Goal: Information Seeking & Learning: Understand process/instructions

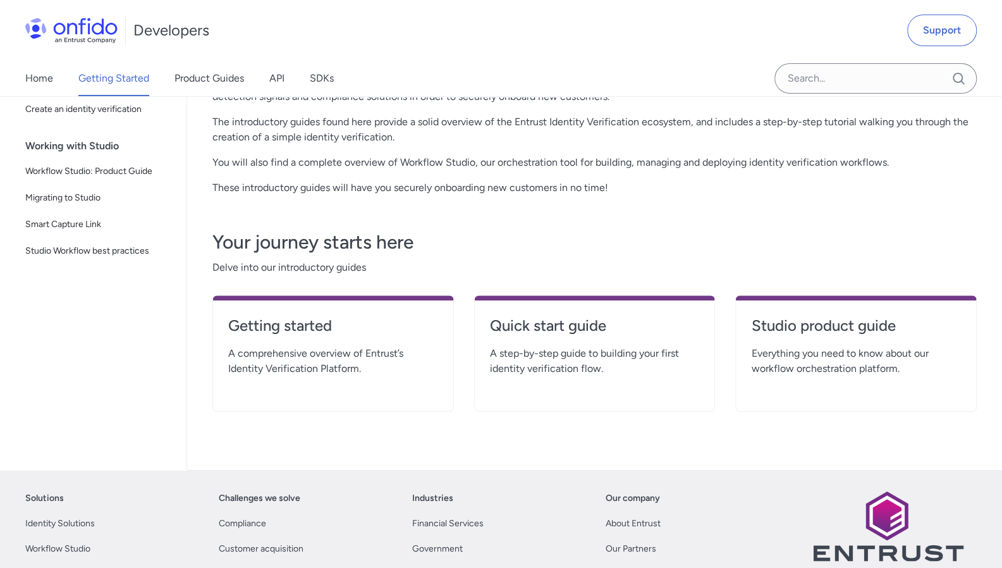
scroll to position [159, 0]
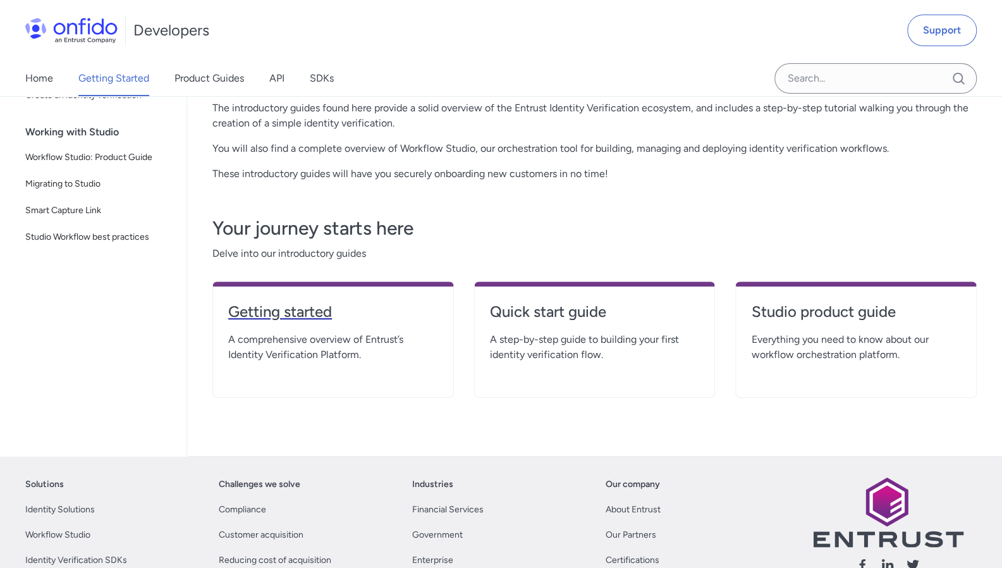
click at [287, 318] on h4 "Getting started" at bounding box center [333, 312] width 210 height 20
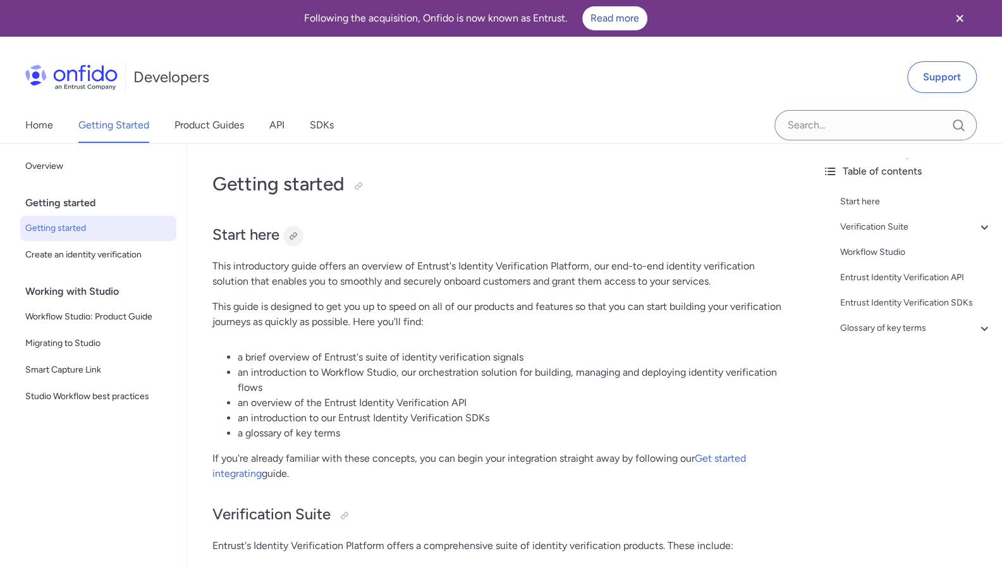
click at [293, 233] on div at bounding box center [293, 236] width 10 height 10
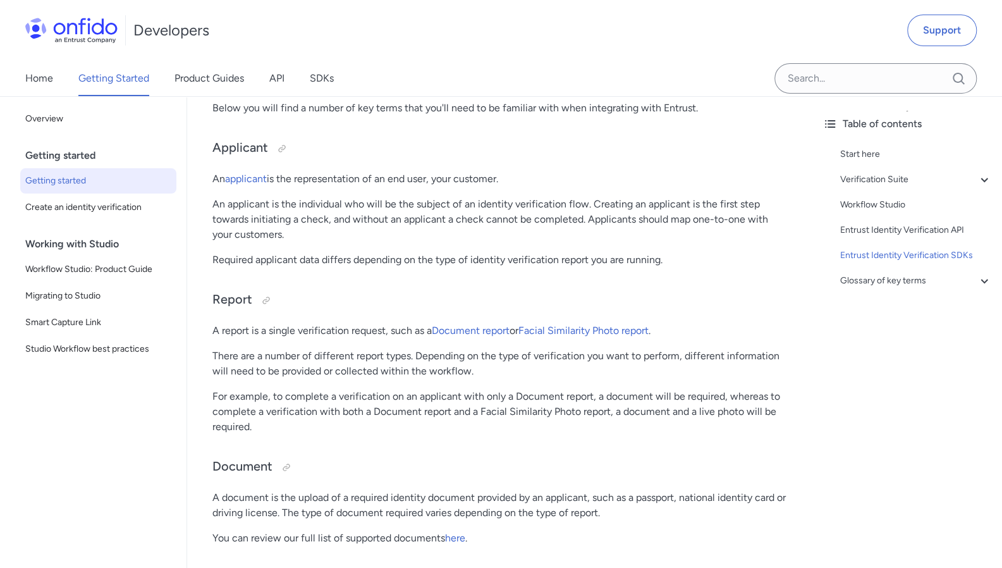
scroll to position [2951, 0]
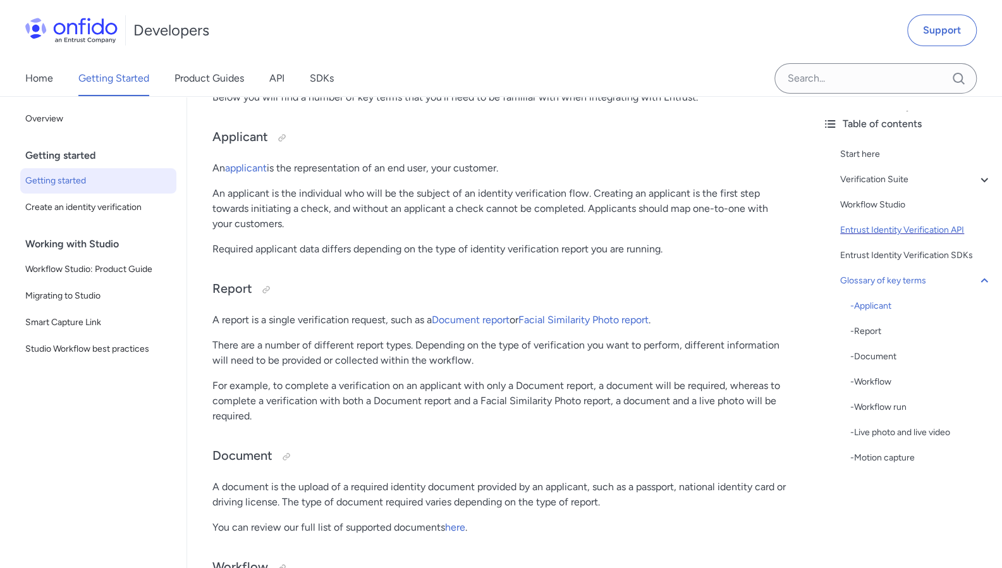
click at [888, 227] on div "Entrust Identity Verification API" at bounding box center [916, 230] width 152 height 15
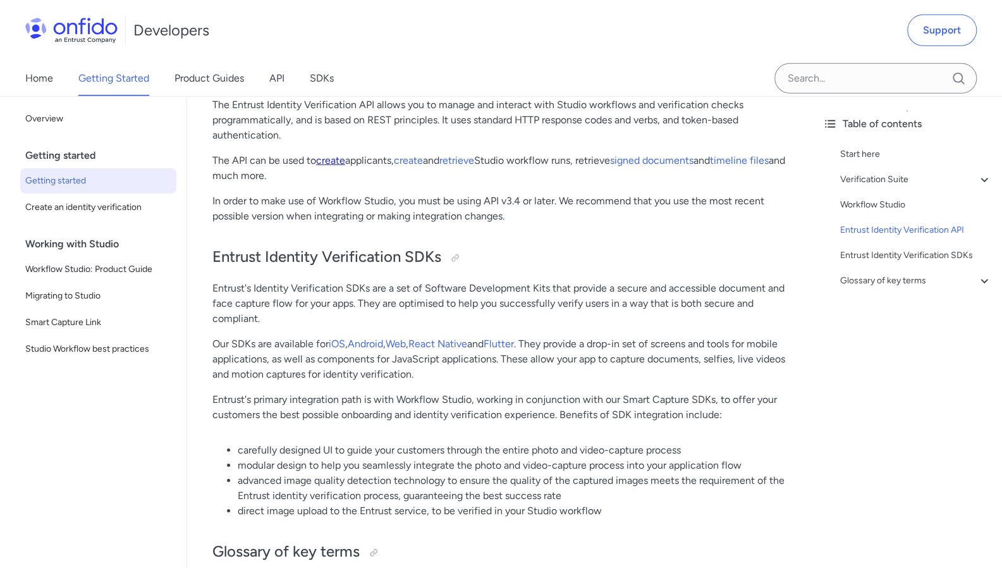
click at [338, 166] on link "create" at bounding box center [330, 160] width 29 height 12
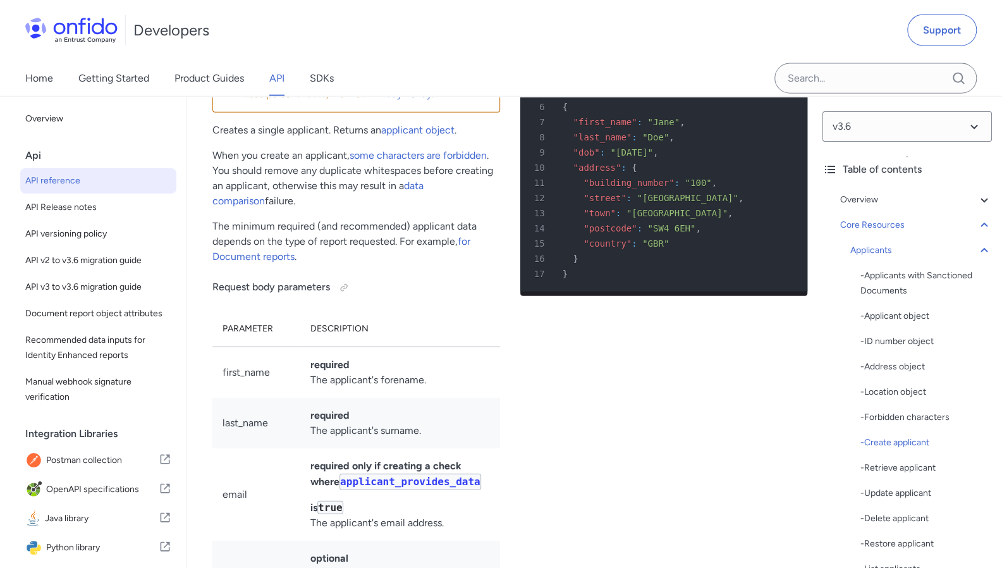
scroll to position [16831, 0]
